Goal: Information Seeking & Learning: Learn about a topic

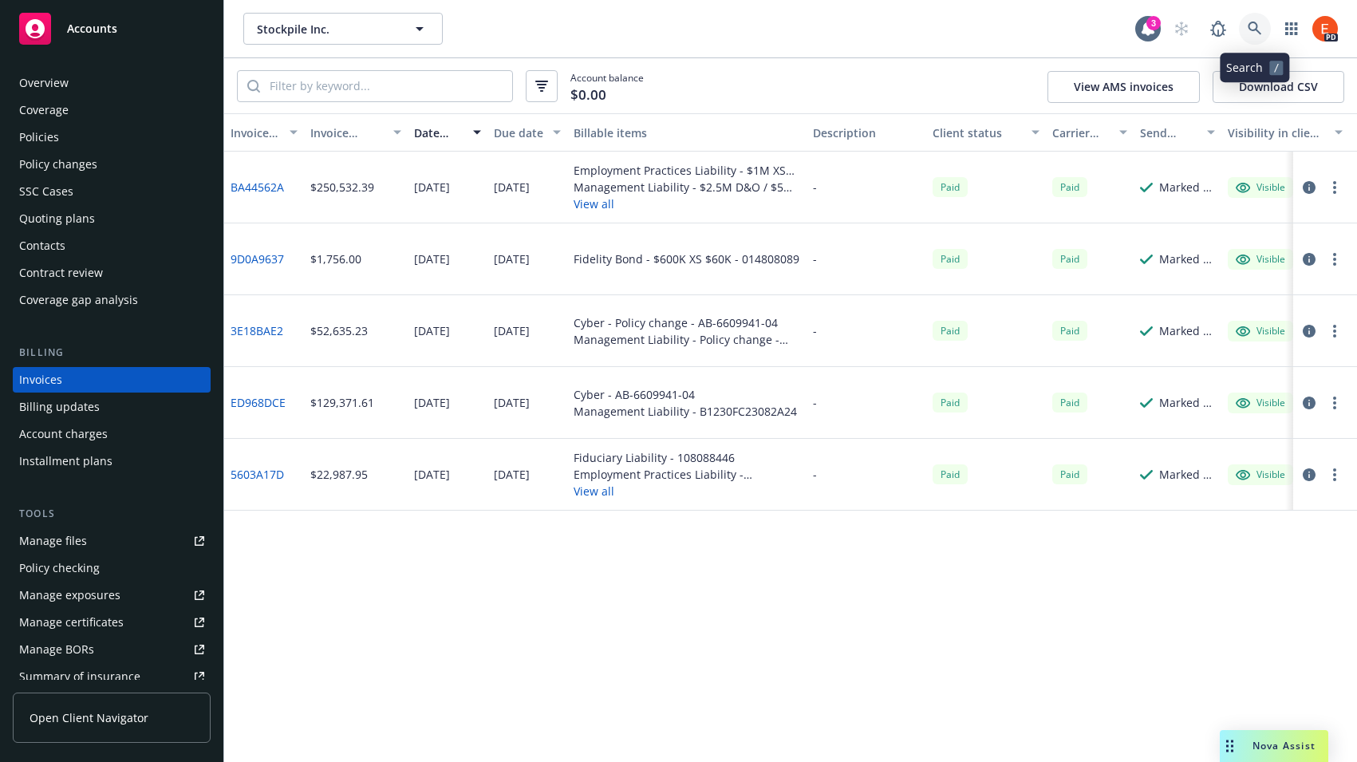
click at [1251, 26] on icon at bounding box center [1254, 29] width 14 height 14
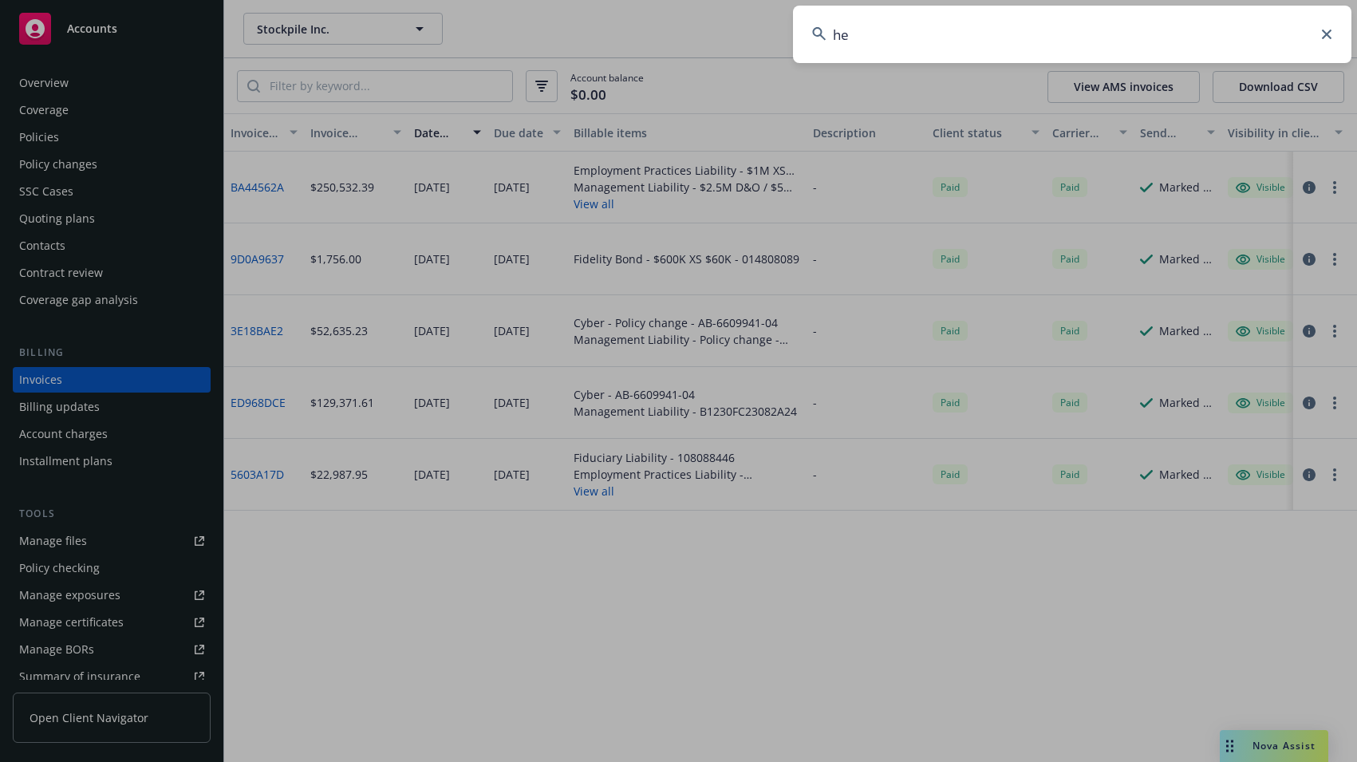
type input "h"
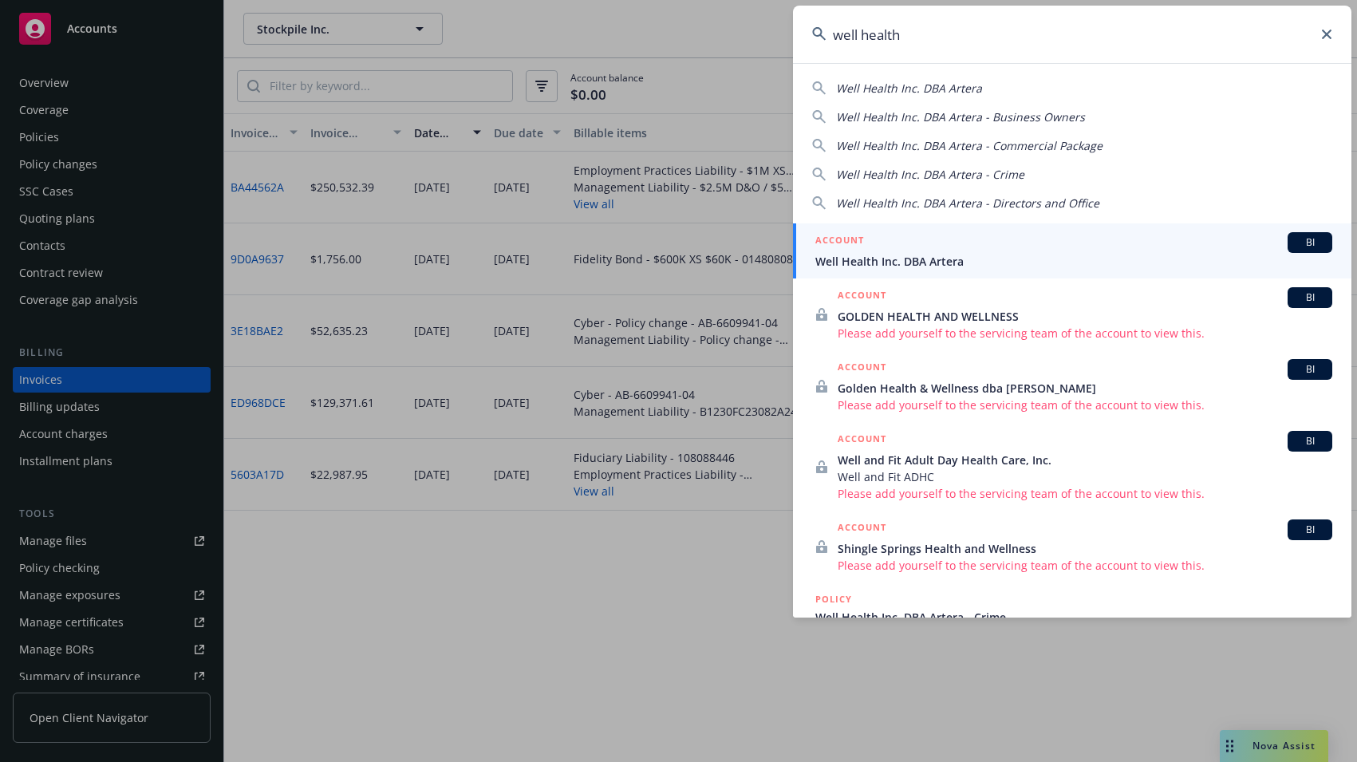
type input "well health"
click at [970, 246] on div "ACCOUNT BI" at bounding box center [1073, 242] width 517 height 21
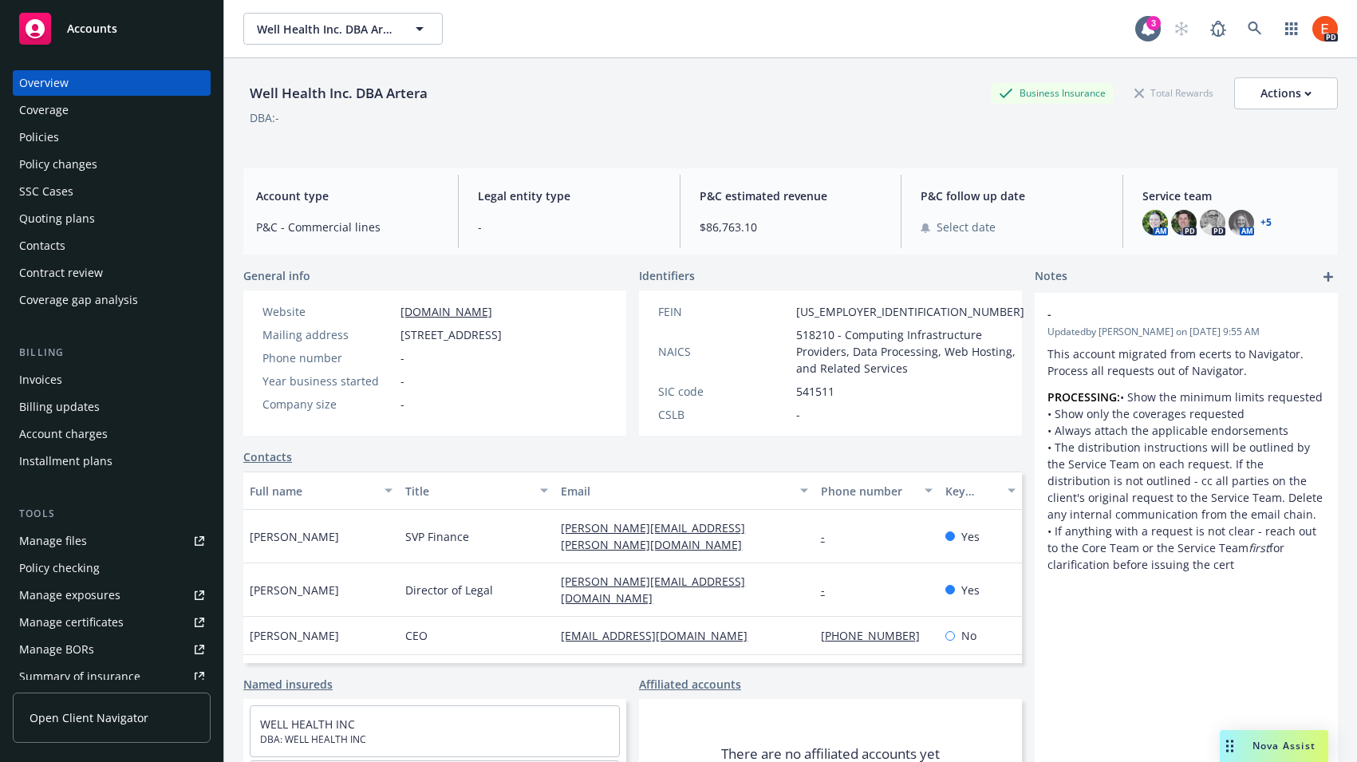
click at [54, 136] on div "Policies" at bounding box center [39, 137] width 40 height 26
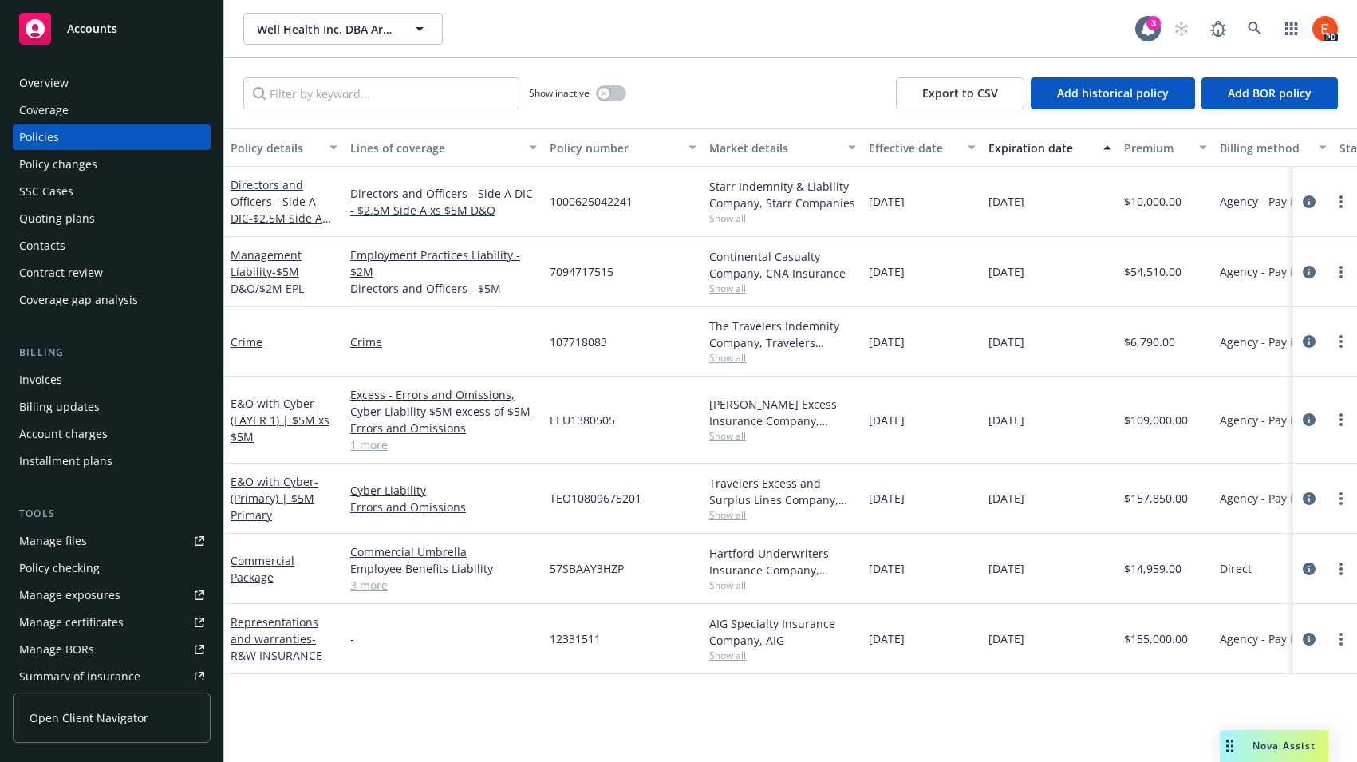
click at [56, 78] on div "Overview" at bounding box center [43, 83] width 49 height 26
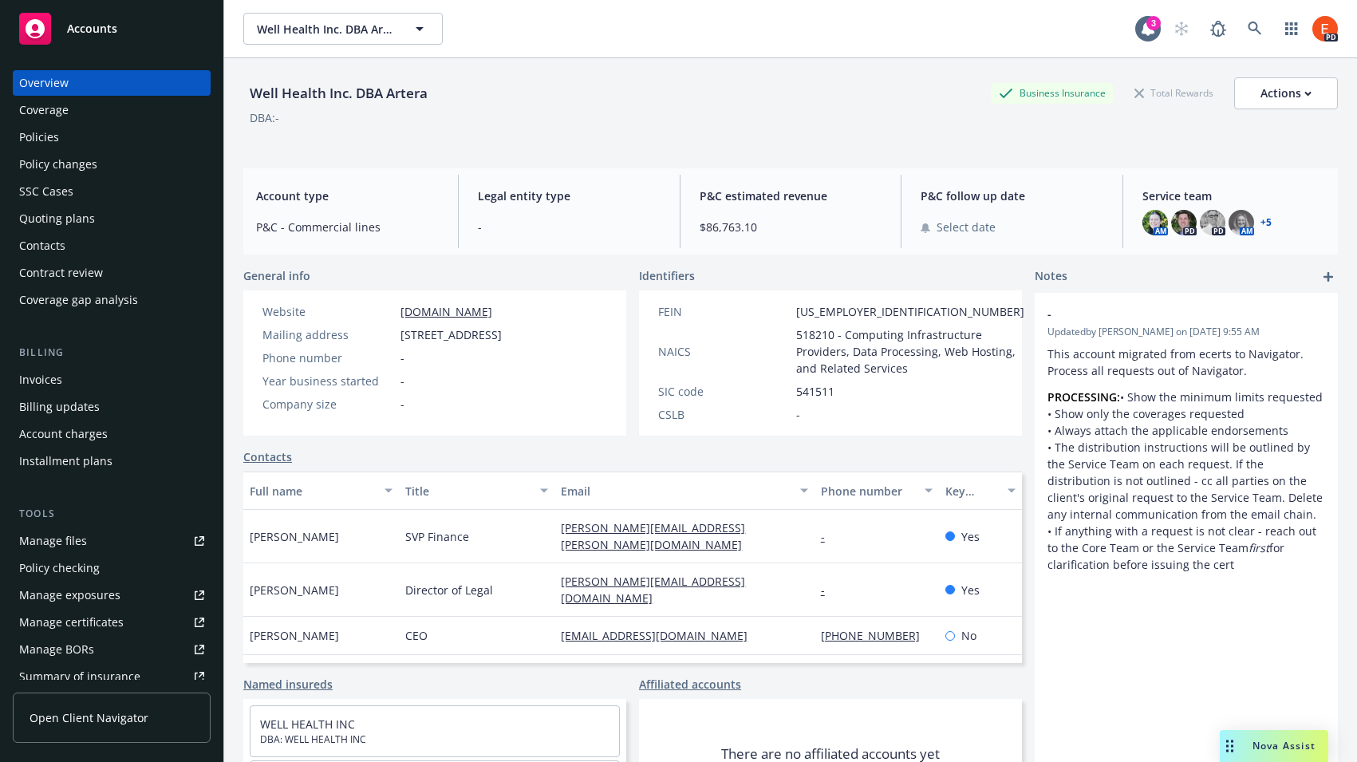
click at [1260, 225] on link "+ 5" at bounding box center [1265, 223] width 11 height 10
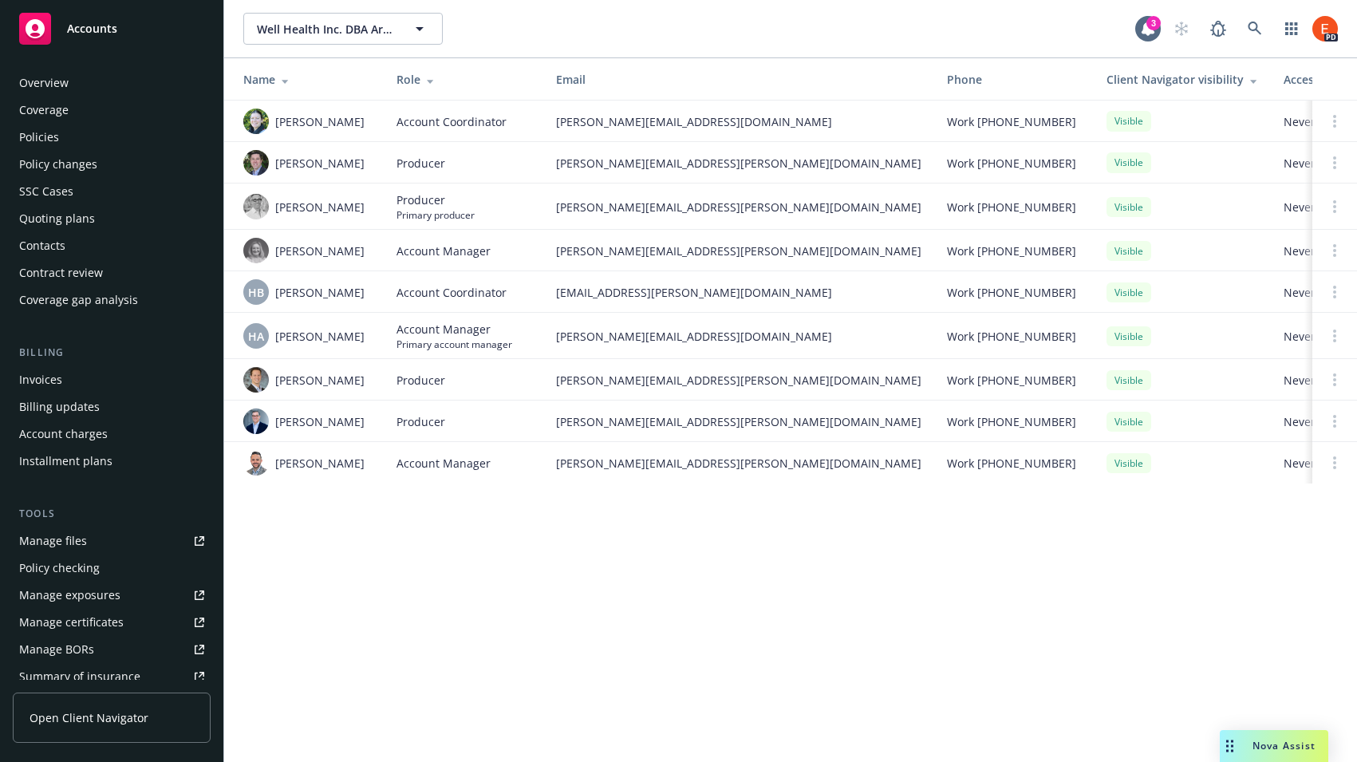
click at [56, 137] on div "Policies" at bounding box center [39, 137] width 40 height 26
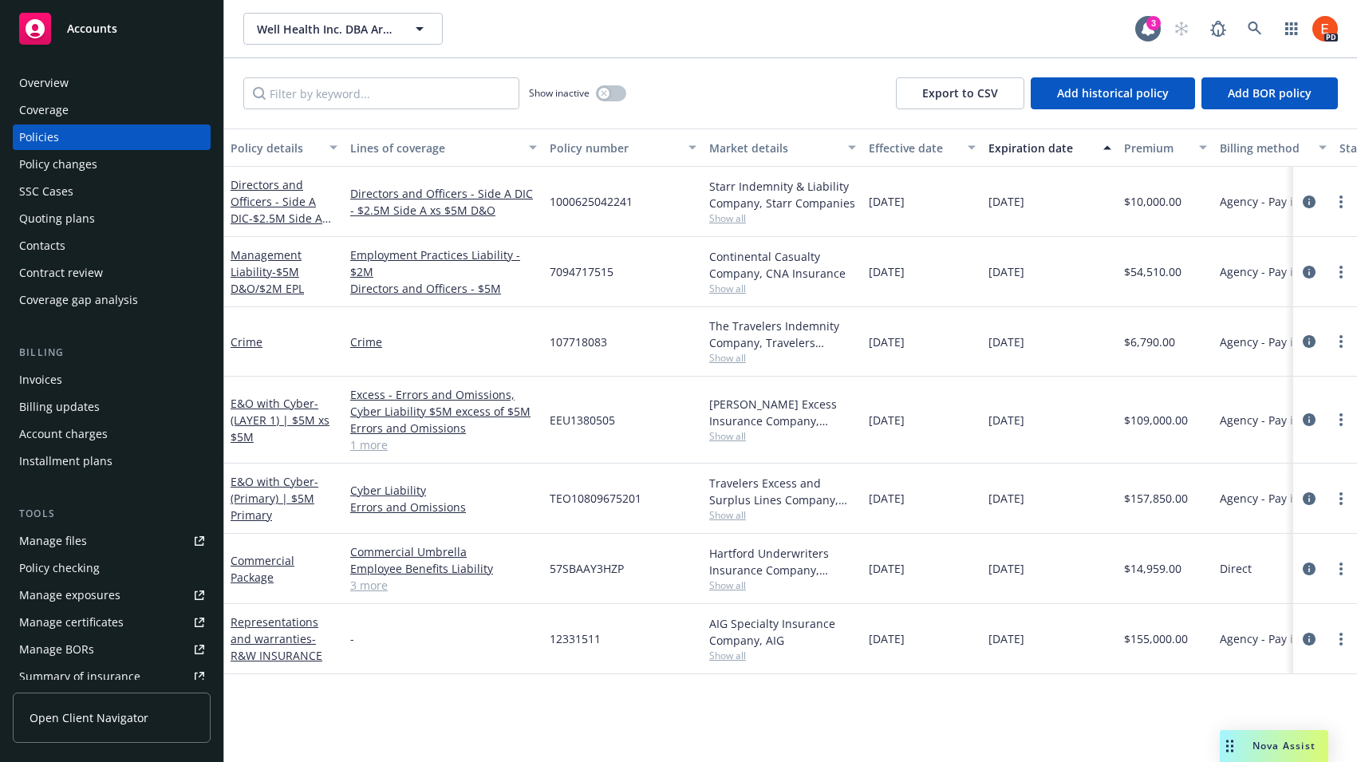
click at [55, 219] on div "Quoting plans" at bounding box center [57, 219] width 76 height 26
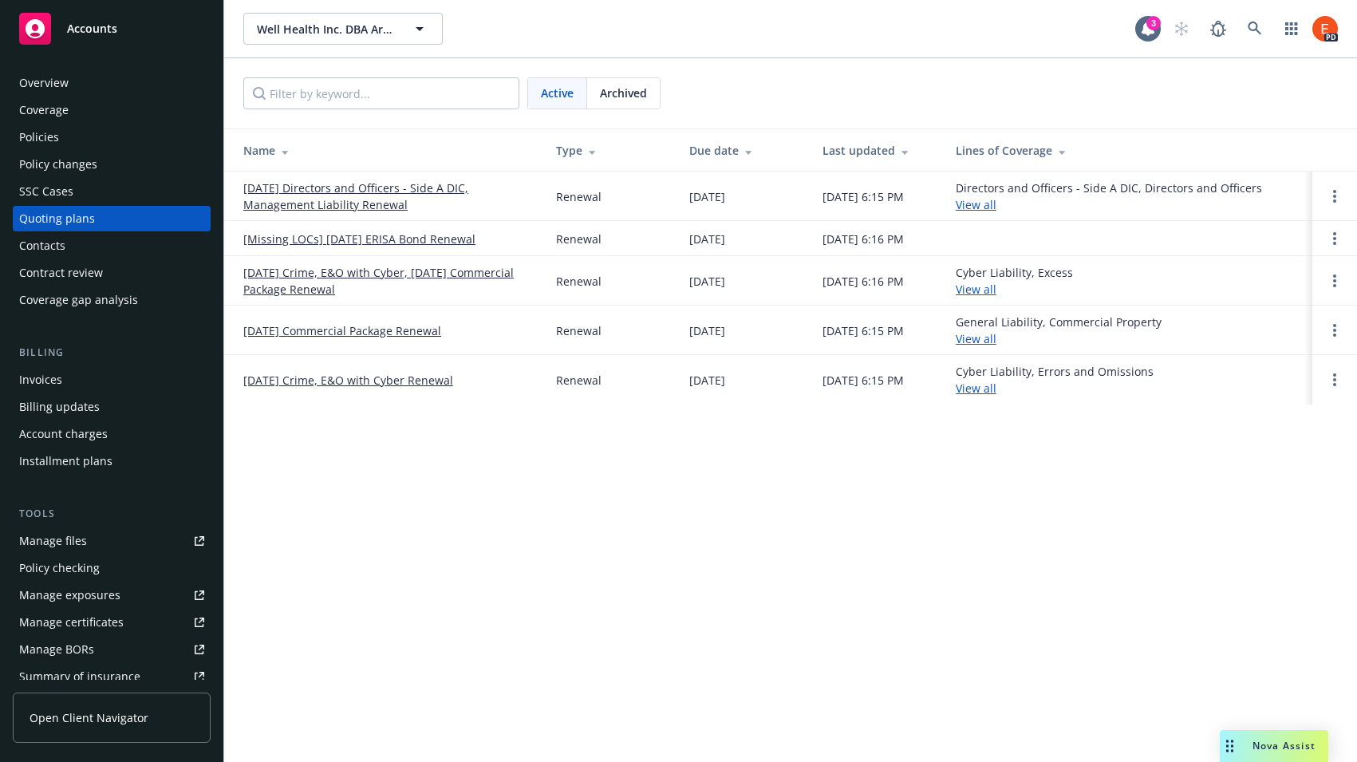
click at [329, 382] on link "[DATE] Crime, E&O with Cyber Renewal" at bounding box center [348, 380] width 210 height 17
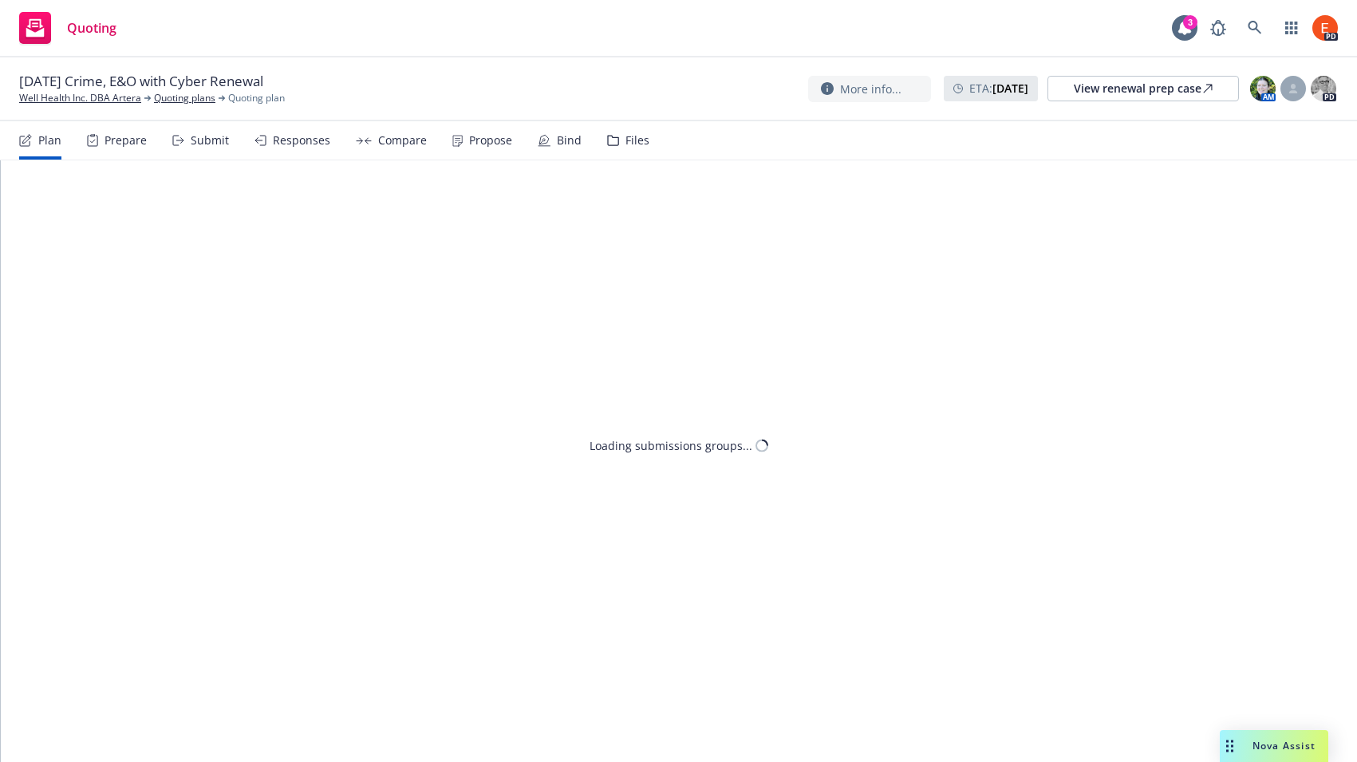
click at [473, 144] on div "Propose" at bounding box center [490, 140] width 43 height 13
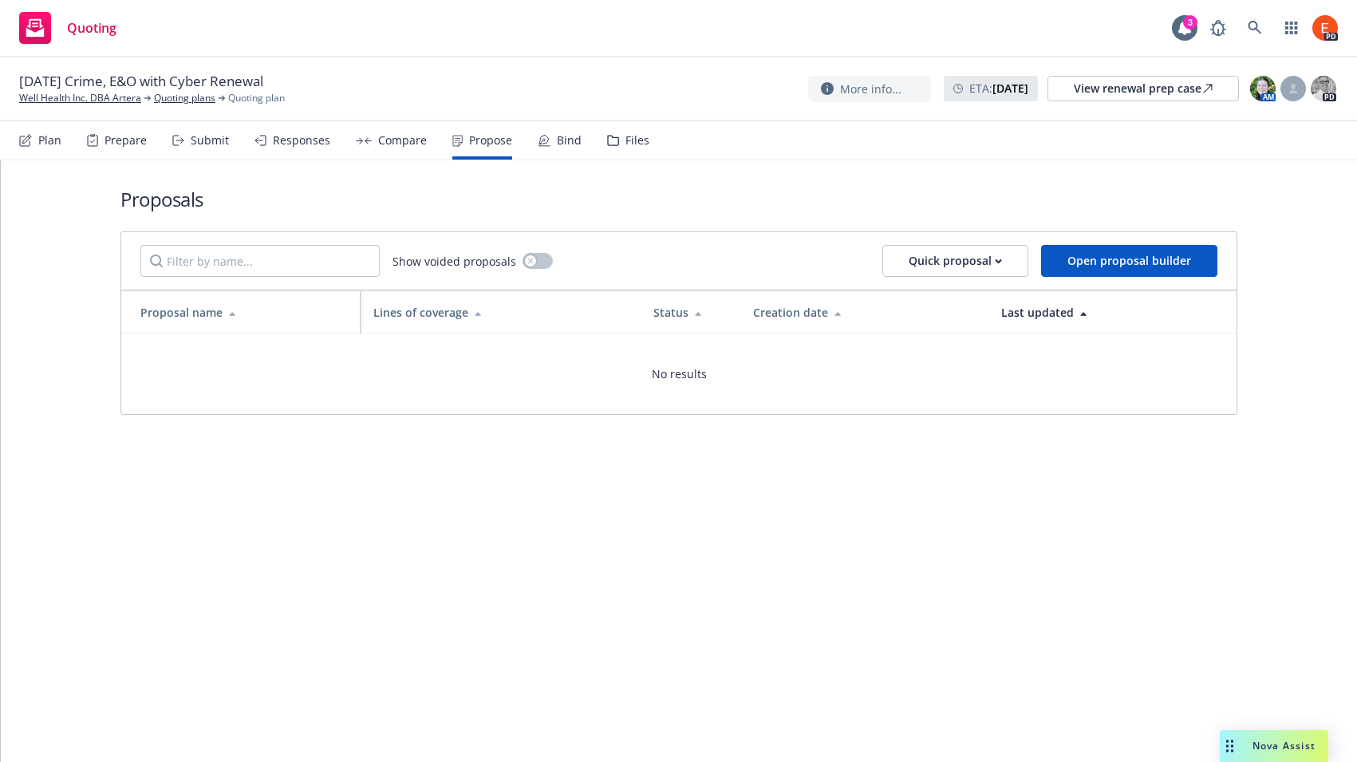
click at [140, 136] on div "Prepare" at bounding box center [125, 140] width 42 height 13
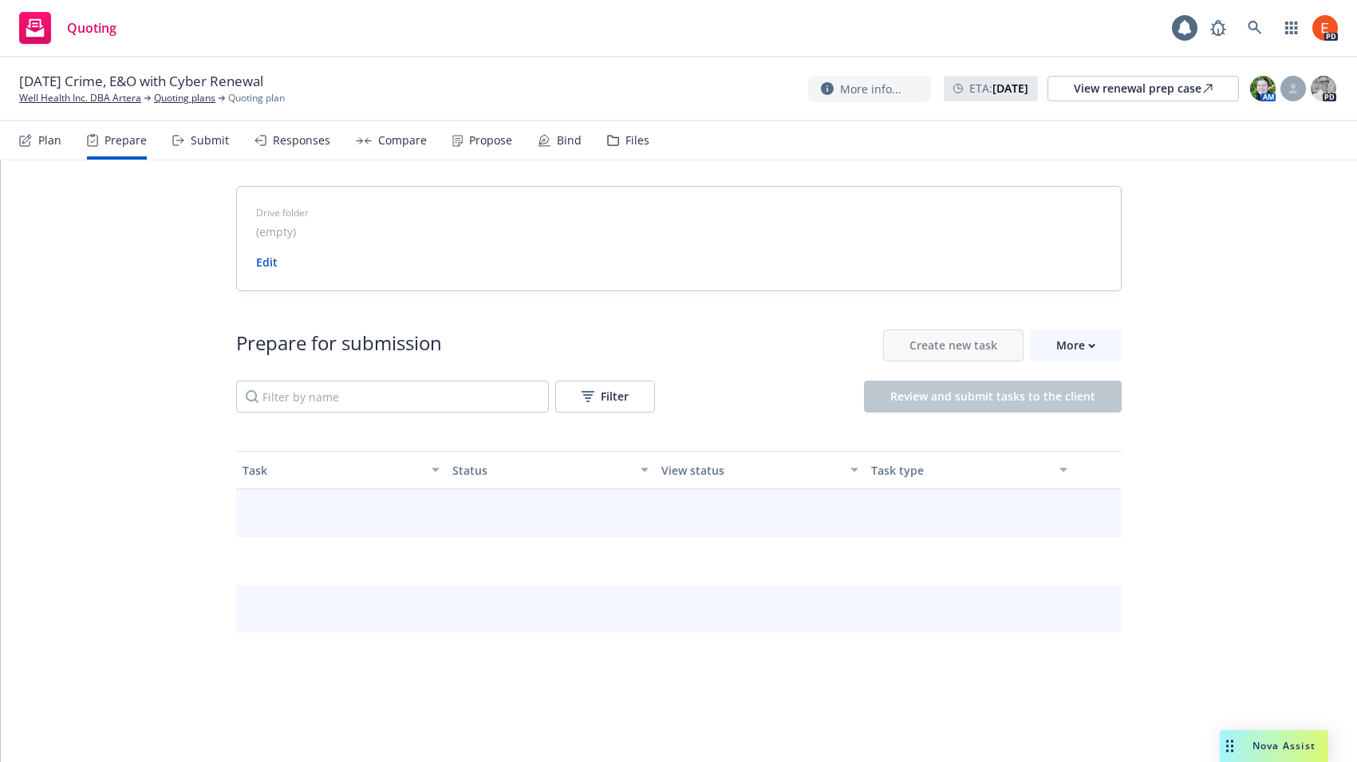
click at [208, 140] on div "Submit" at bounding box center [210, 140] width 38 height 13
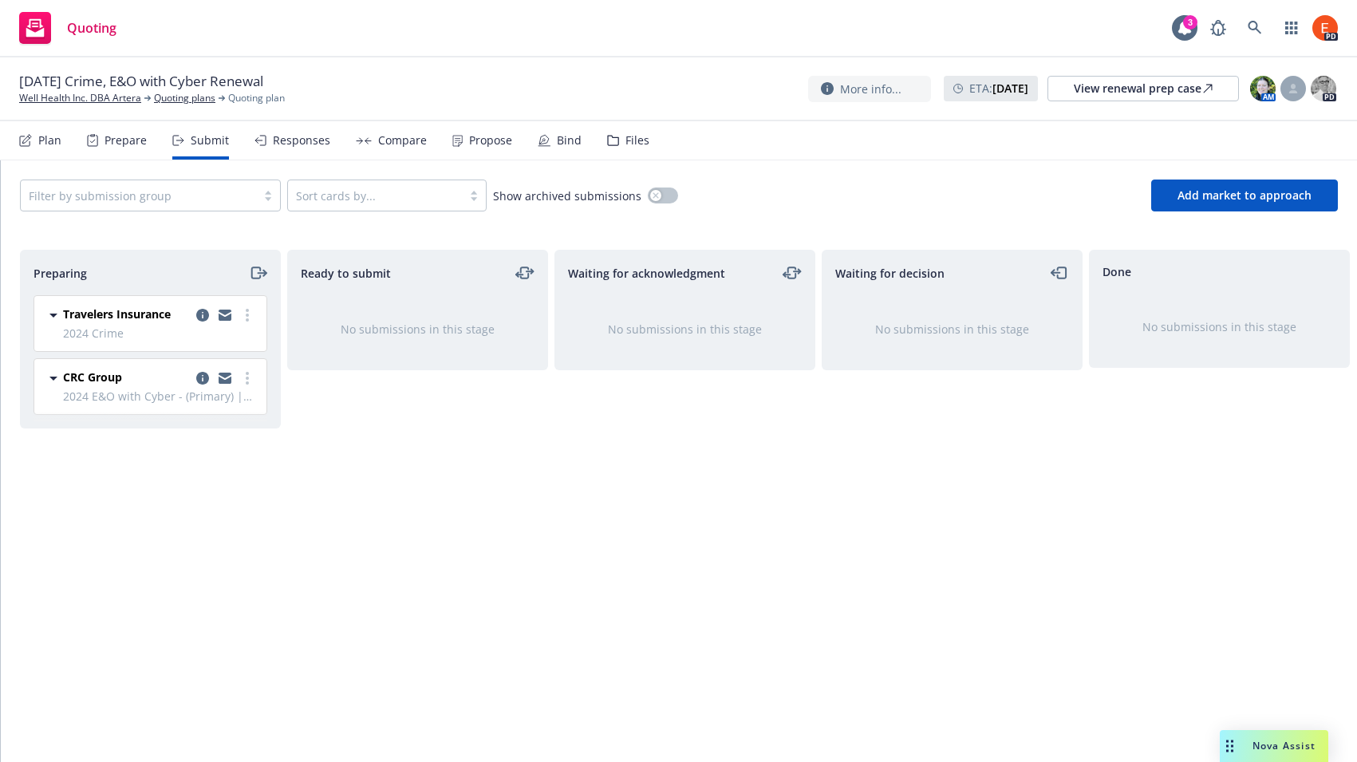
click at [378, 141] on div "Compare" at bounding box center [402, 140] width 49 height 13
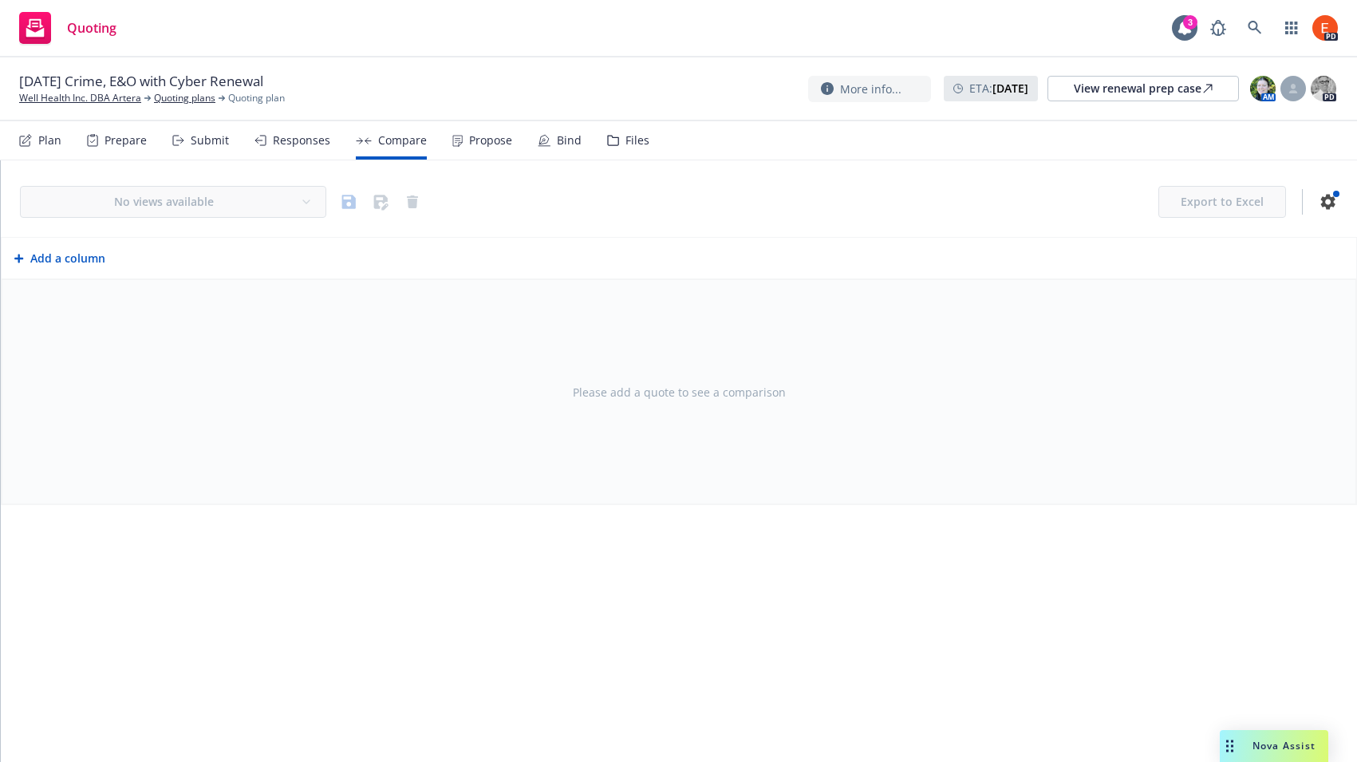
click at [493, 144] on div "Propose" at bounding box center [490, 140] width 43 height 13
click at [1263, 87] on img at bounding box center [1263, 89] width 26 height 26
click at [1294, 89] on icon at bounding box center [1293, 89] width 10 height 10
drag, startPoint x: 480, startPoint y: 29, endPoint x: 463, endPoint y: 31, distance: 16.9
click at [479, 29] on div "Quoting 3 PD" at bounding box center [678, 28] width 1357 height 57
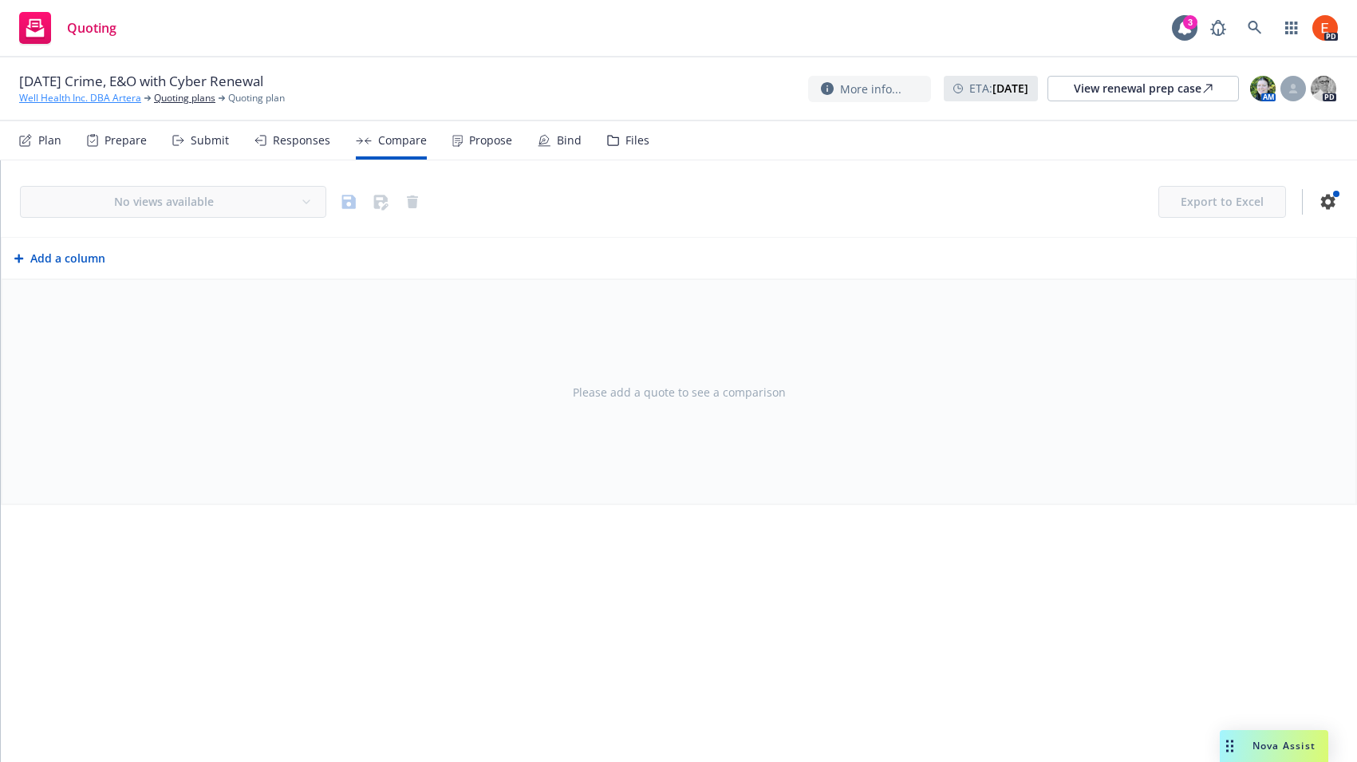
click at [52, 96] on link "Well Health Inc. DBA Artera" at bounding box center [80, 98] width 122 height 14
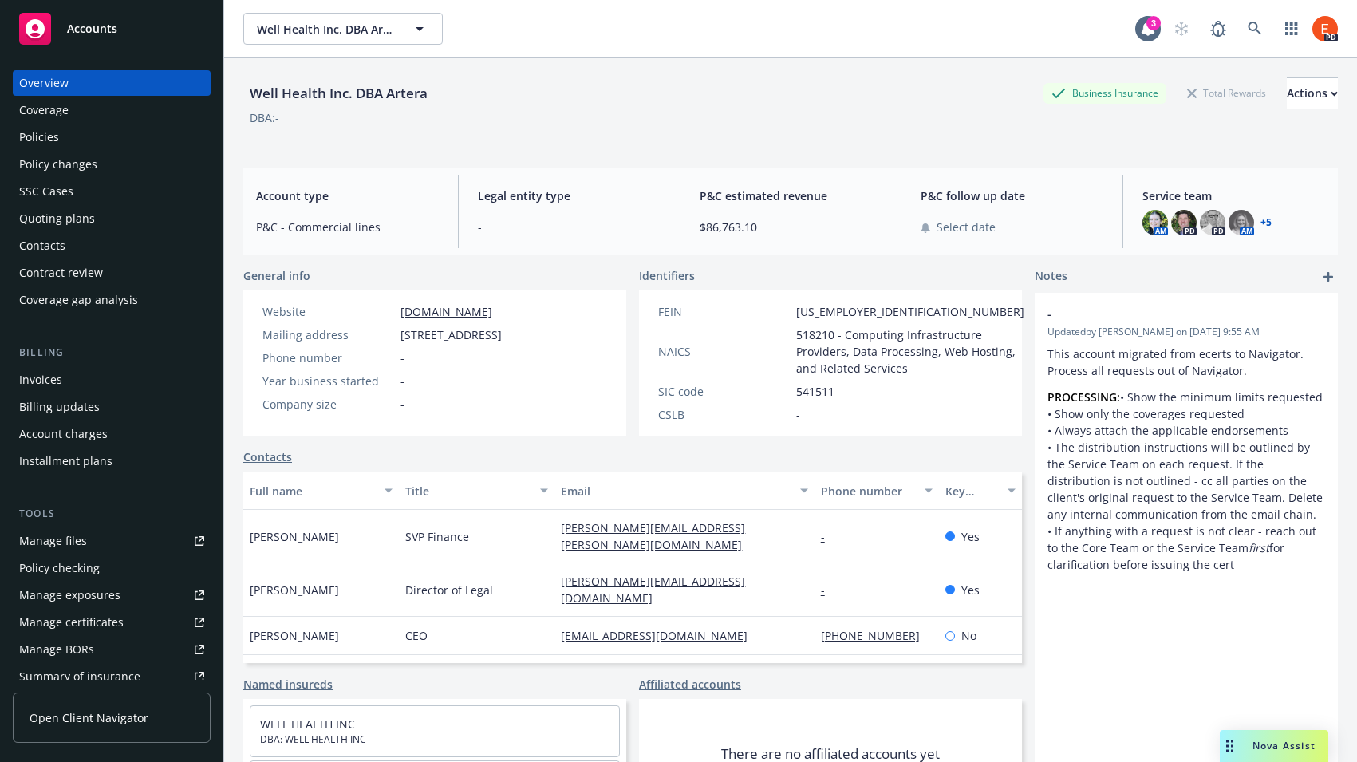
click at [1260, 221] on link "+ 5" at bounding box center [1265, 223] width 11 height 10
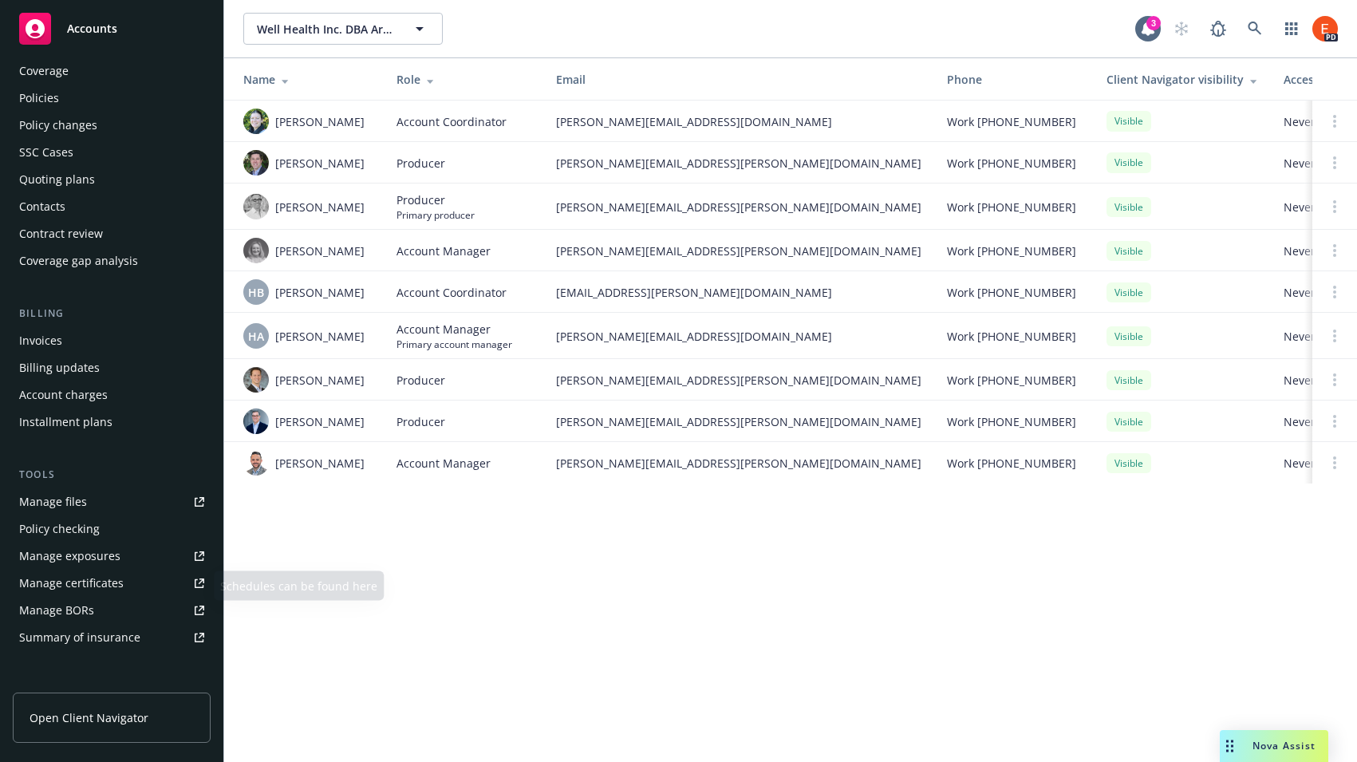
scroll to position [10, 0]
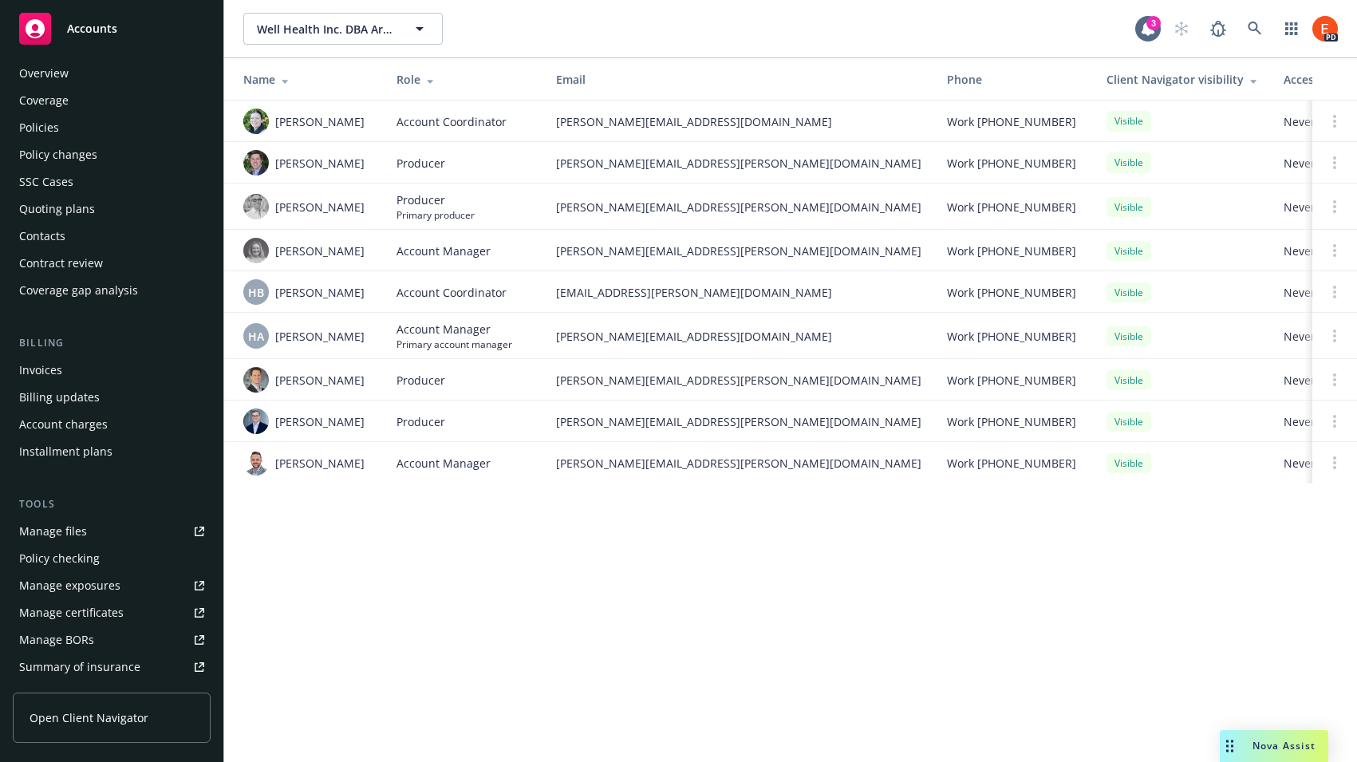
click at [48, 129] on div "Policies" at bounding box center [39, 128] width 40 height 26
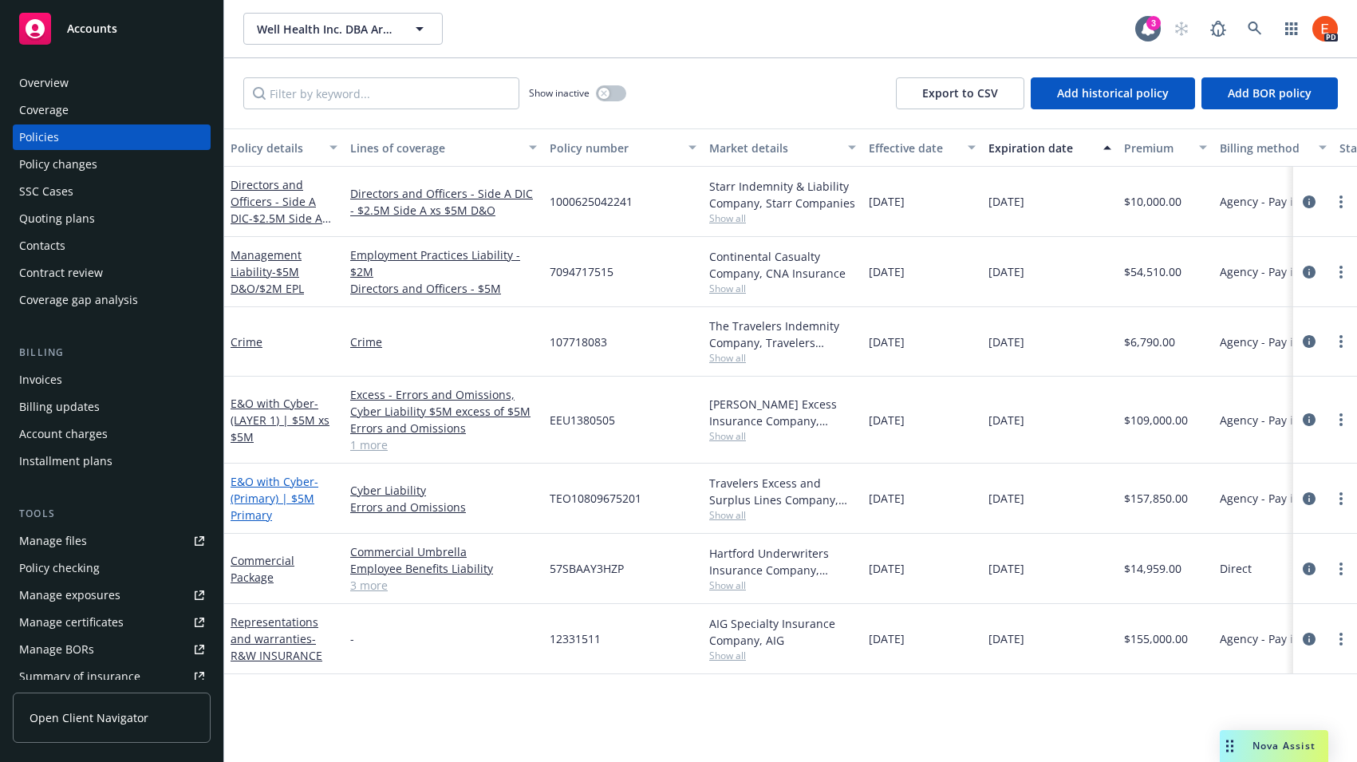
click at [278, 491] on span "- (Primary) | $5M Primary" at bounding box center [274, 498] width 88 height 49
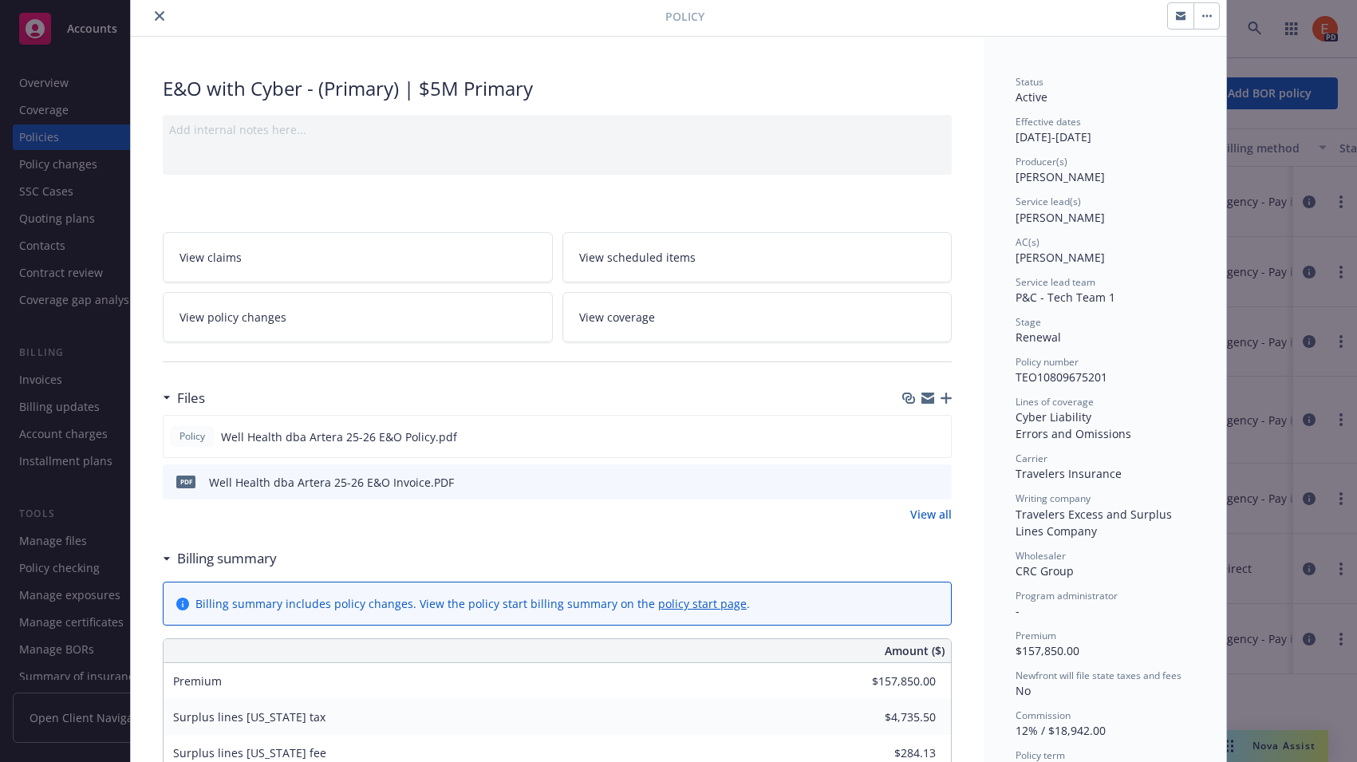
scroll to position [58, 0]
click at [158, 14] on icon "close" at bounding box center [160, 14] width 10 height 10
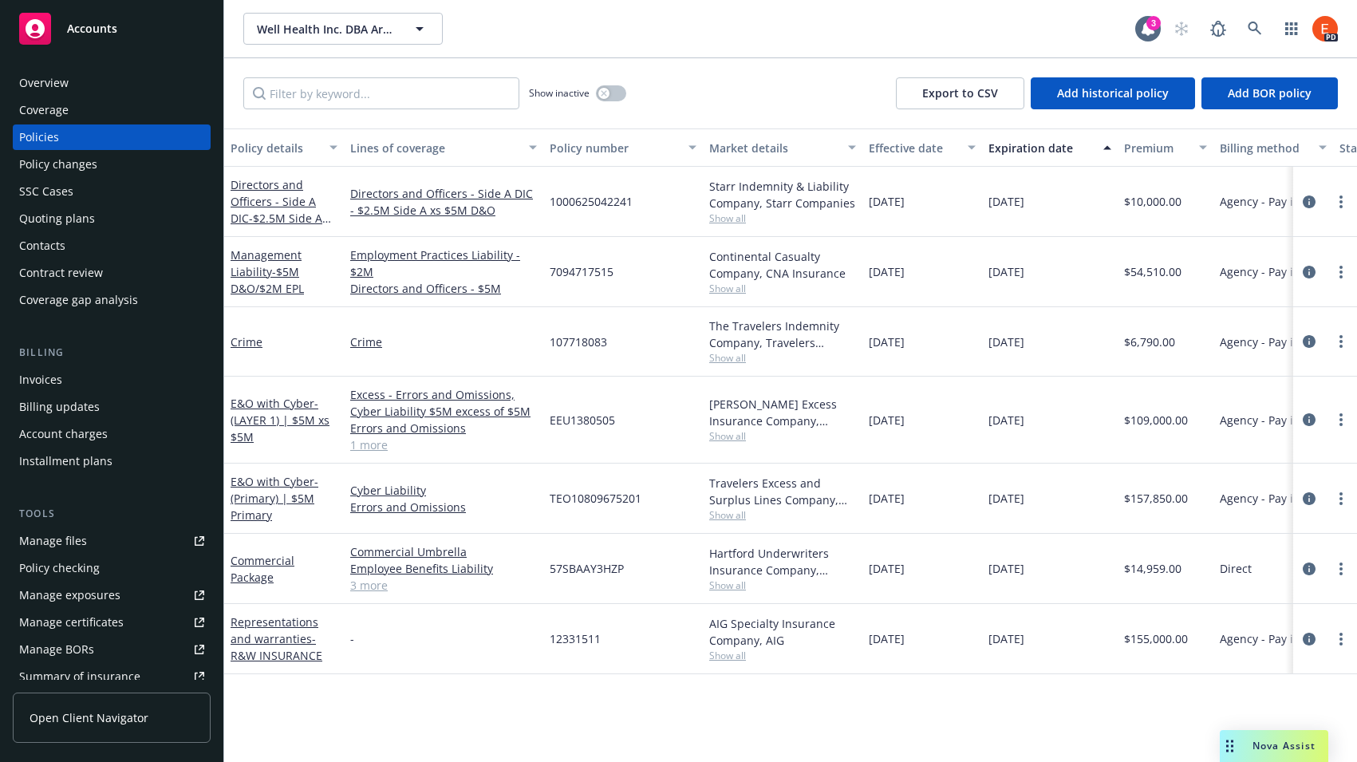
click at [47, 376] on div "Invoices" at bounding box center [40, 380] width 43 height 26
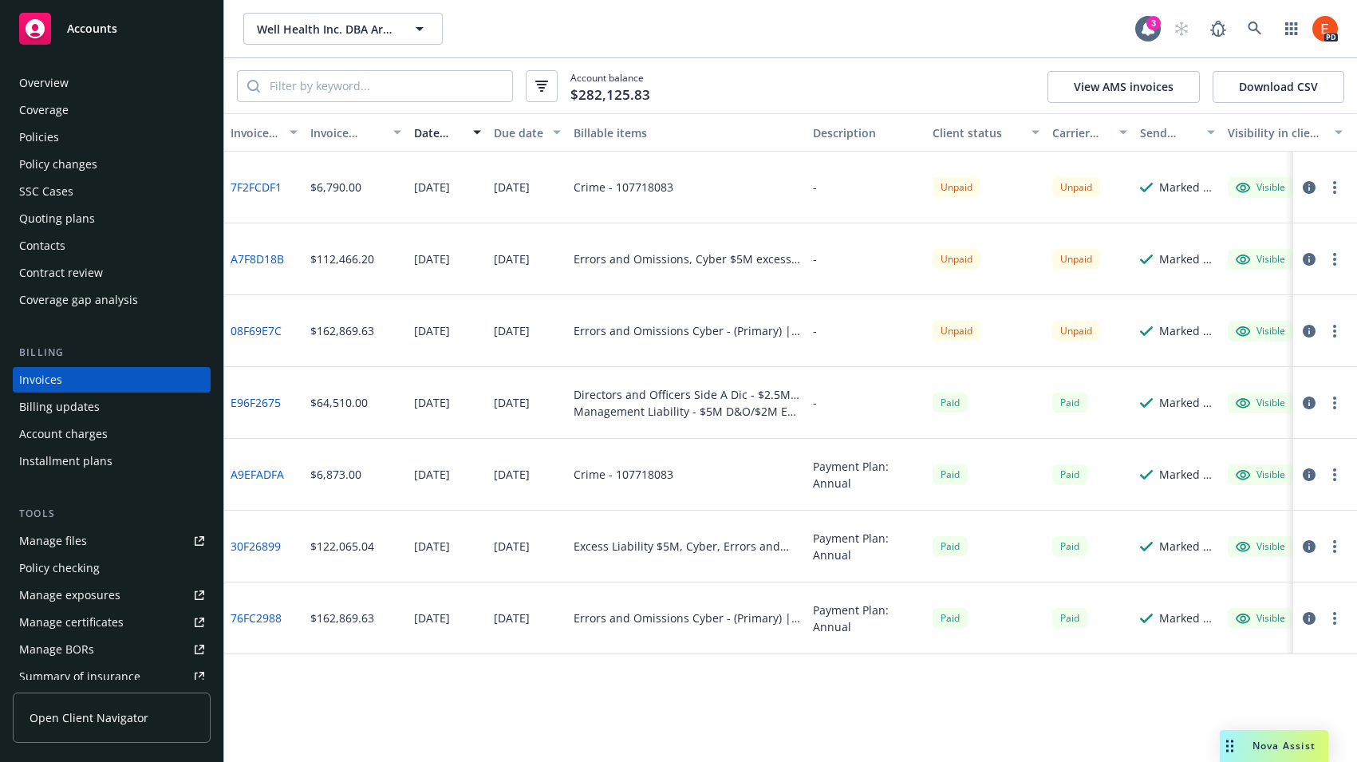
click at [38, 242] on div "Contacts" at bounding box center [42, 246] width 46 height 26
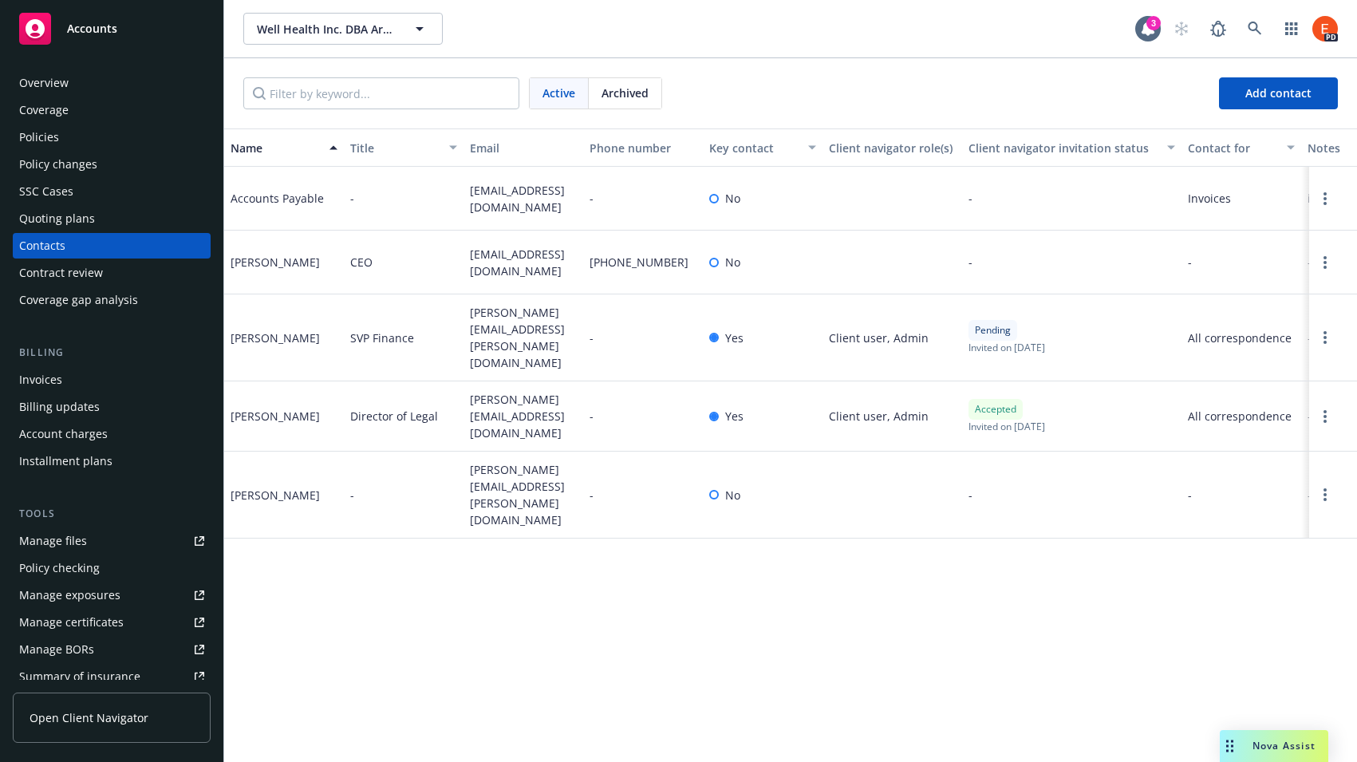
click at [38, 89] on div "Overview" at bounding box center [43, 83] width 49 height 26
